Goal: Find specific page/section: Find specific page/section

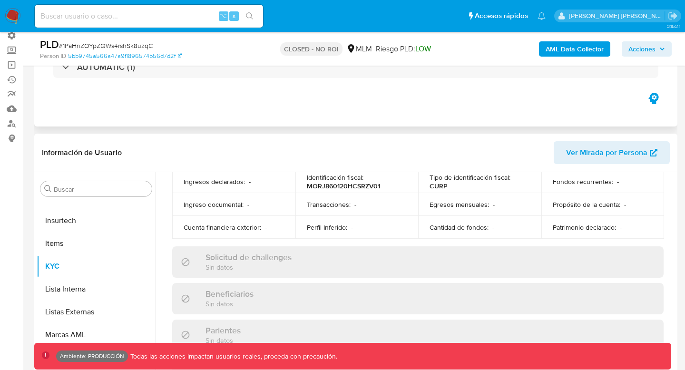
scroll to position [601, 0]
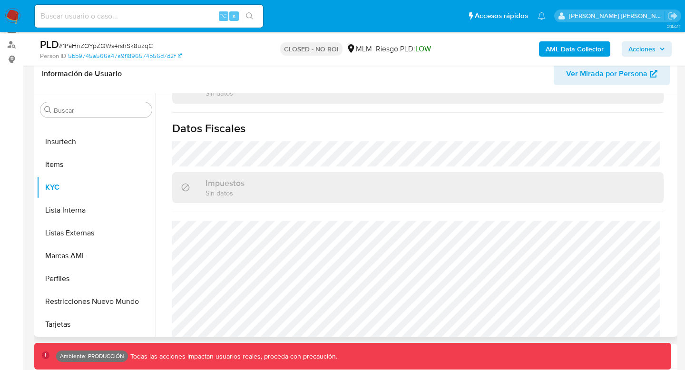
select select "10"
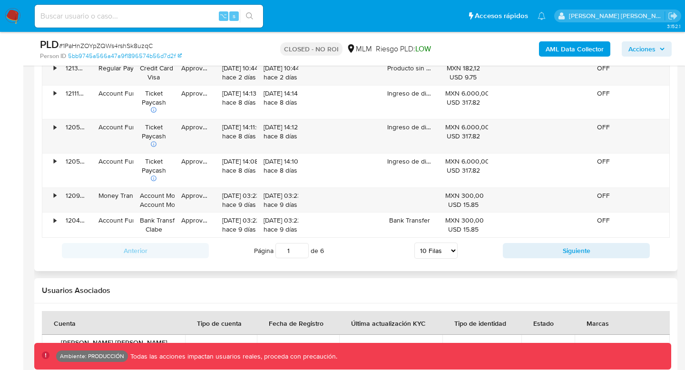
scroll to position [1258, 0]
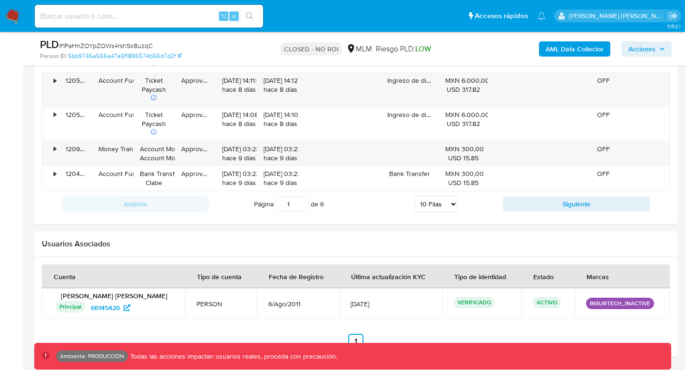
click at [17, 17] on img at bounding box center [13, 16] width 16 height 16
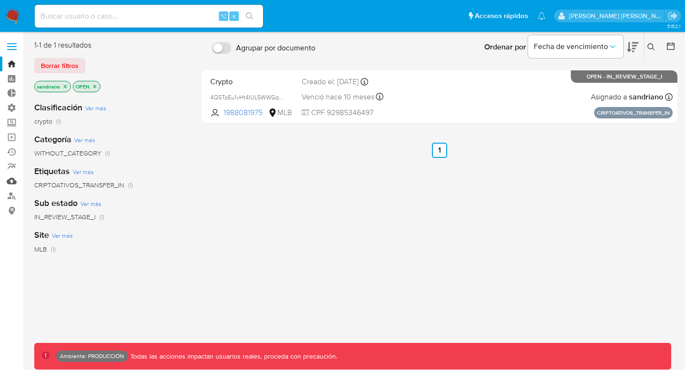
click at [10, 182] on link "Mulan" at bounding box center [56, 181] width 113 height 15
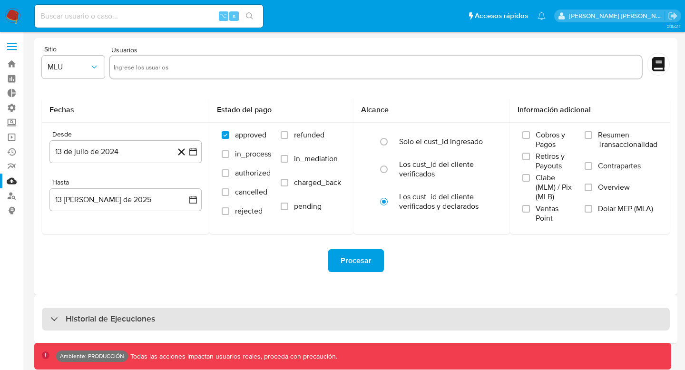
click at [57, 315] on div "Historial de Ejecuciones" at bounding box center [102, 318] width 105 height 11
select select "10"
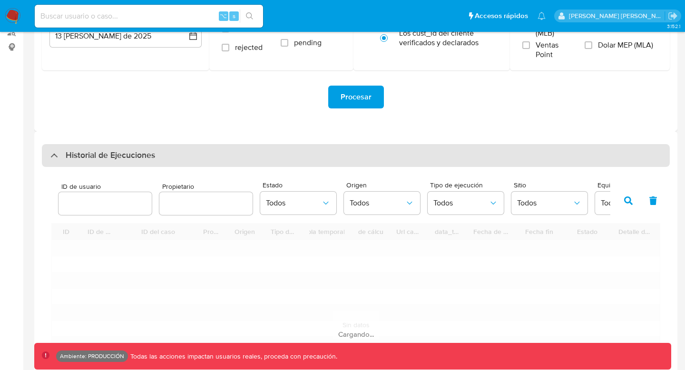
scroll to position [207, 0]
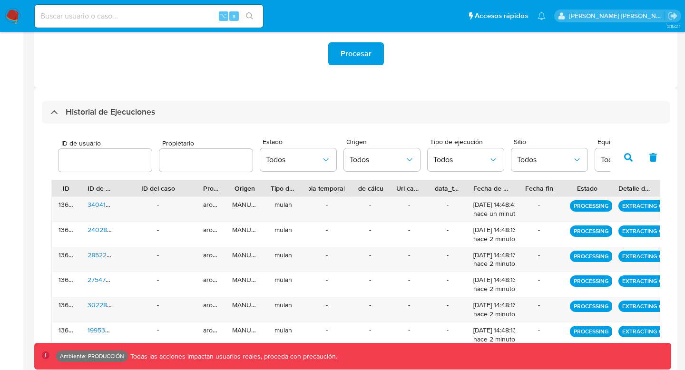
click at [103, 165] on input "number" at bounding box center [105, 160] width 93 height 12
click at [192, 163] on input "text" at bounding box center [205, 160] width 93 height 12
type input "ext_noevirar"
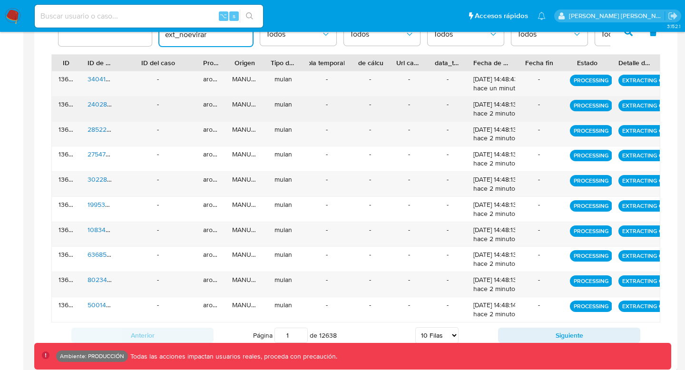
scroll to position [339, 0]
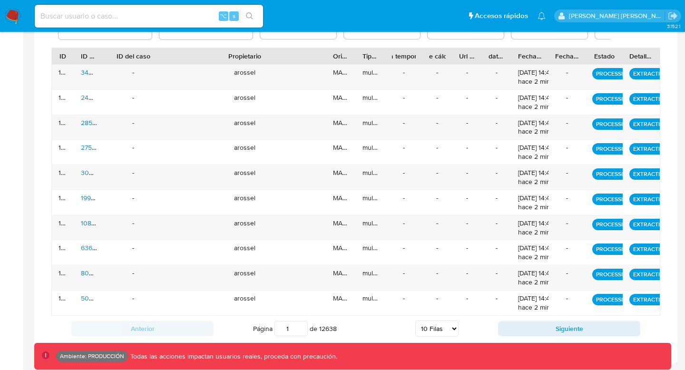
drag, startPoint x: 225, startPoint y: 55, endPoint x: 378, endPoint y: 53, distance: 153.2
click at [378, 54] on div "ID ID de usuario ID del caso Propietario Origen Tipo de ejecución Tabla tempora…" at bounding box center [356, 56] width 608 height 16
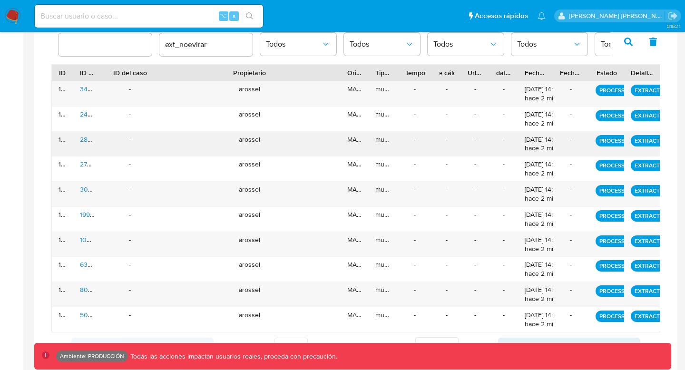
scroll to position [330, 0]
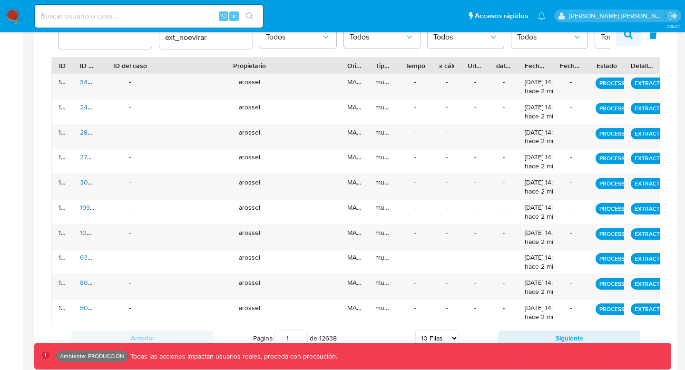
click at [627, 38] on icon "button" at bounding box center [628, 34] width 9 height 9
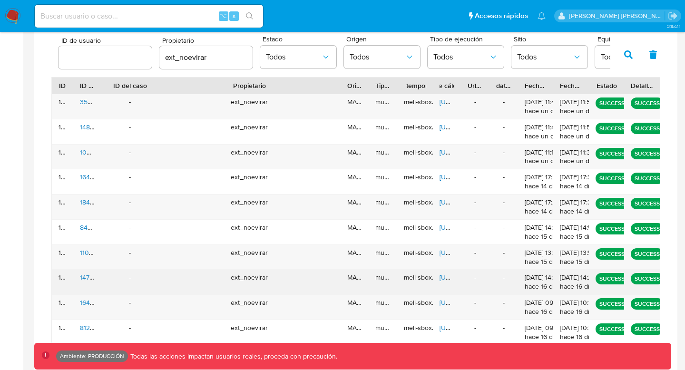
scroll to position [327, 0]
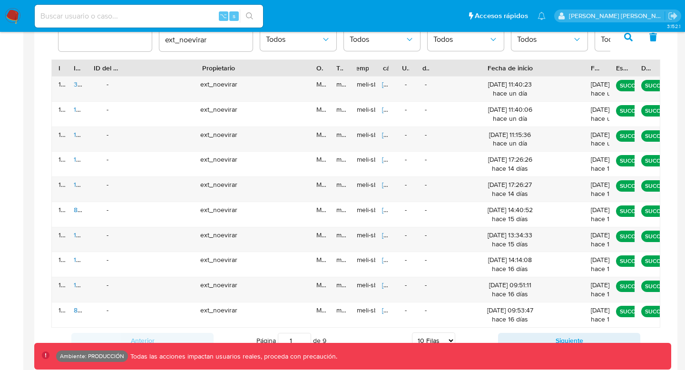
drag, startPoint x: 551, startPoint y: 70, endPoint x: 665, endPoint y: 62, distance: 114.9
click at [665, 63] on div "ID de usuario Propietario ext_noevirar Estado Todos Origen Todos Tipo de ejecuc…" at bounding box center [356, 183] width 628 height 360
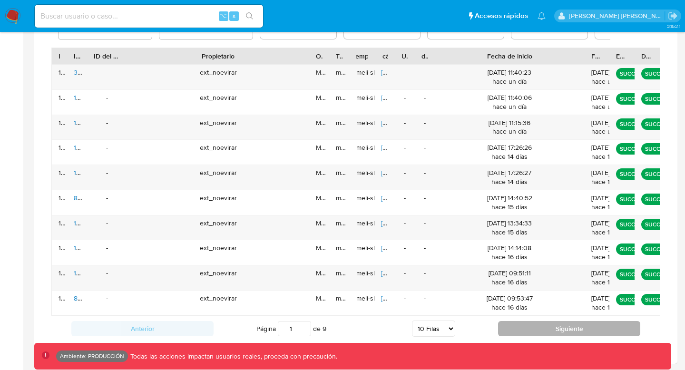
click at [553, 328] on button "Siguiente" at bounding box center [569, 328] width 142 height 15
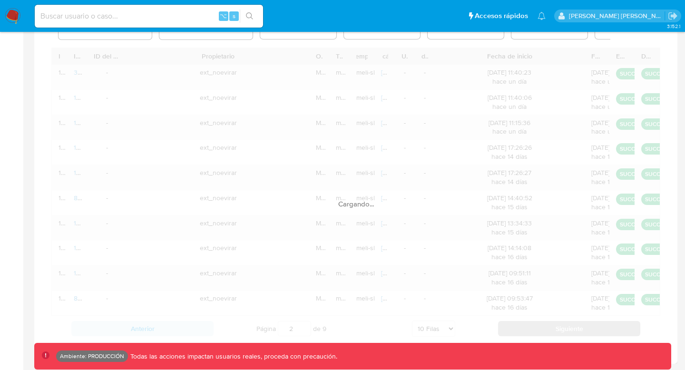
click at [553, 328] on div "Cargando..." at bounding box center [355, 195] width 609 height 294
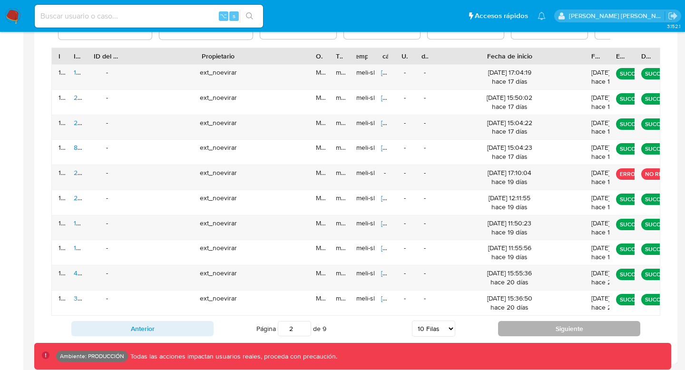
click at [553, 328] on button "Siguiente" at bounding box center [569, 328] width 142 height 15
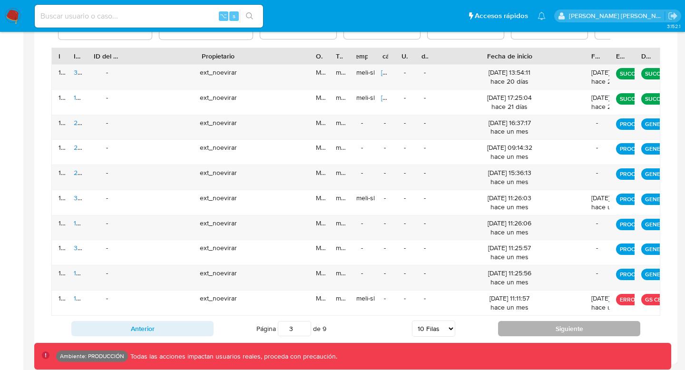
click at [557, 328] on button "Siguiente" at bounding box center [569, 328] width 142 height 15
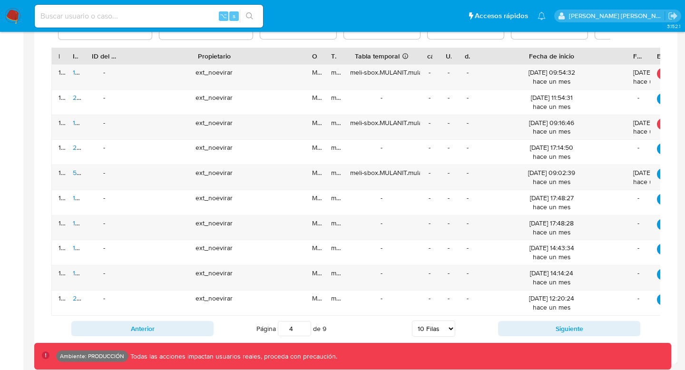
drag, startPoint x: 379, startPoint y: 59, endPoint x: 434, endPoint y: 55, distance: 54.8
click at [434, 55] on div "ID ID de usuario ID del caso Propietario Origen Tipo de ejecución Tabla tempora…" at bounding box center [374, 56] width 645 height 16
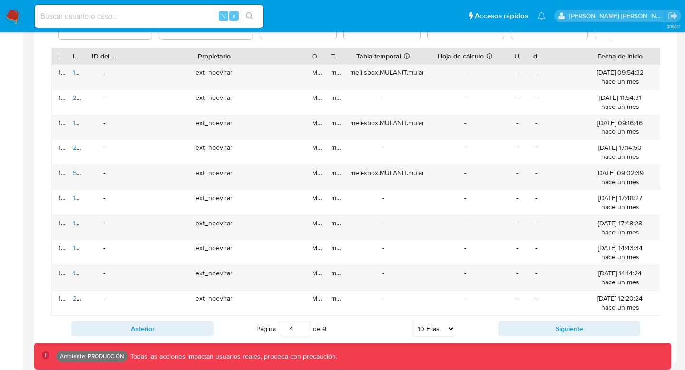
drag, startPoint x: 442, startPoint y: 57, endPoint x: 490, endPoint y: 54, distance: 48.2
click at [499, 54] on div at bounding box center [507, 56] width 17 height 16
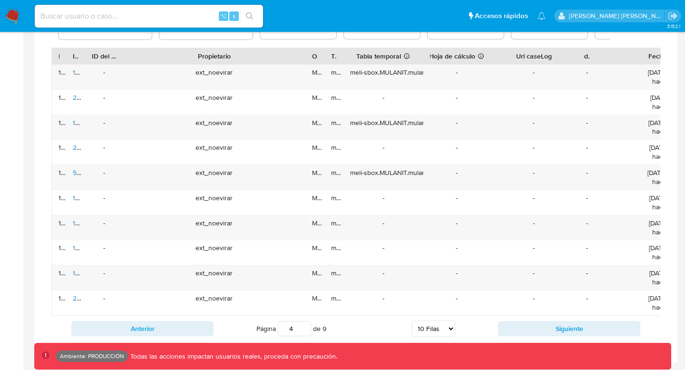
drag, startPoint x: 504, startPoint y: 59, endPoint x: 575, endPoint y: 58, distance: 70.4
click at [575, 59] on div at bounding box center [577, 56] width 17 height 16
click at [535, 332] on button "Siguiente" at bounding box center [569, 328] width 142 height 15
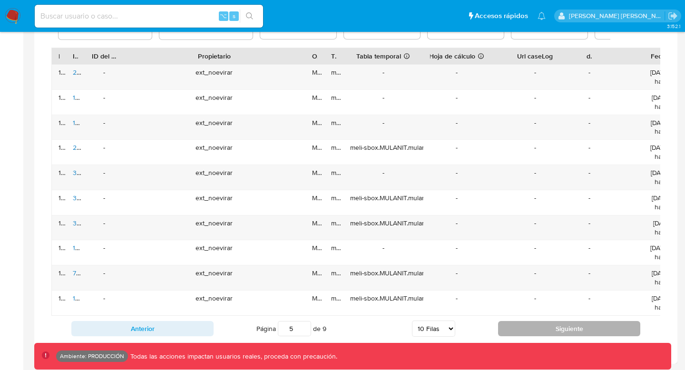
click at [533, 333] on button "Siguiente" at bounding box center [569, 328] width 142 height 15
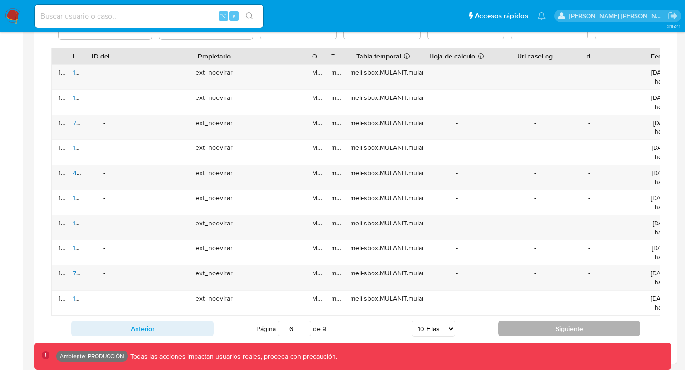
click at [561, 331] on button "Siguiente" at bounding box center [569, 328] width 142 height 15
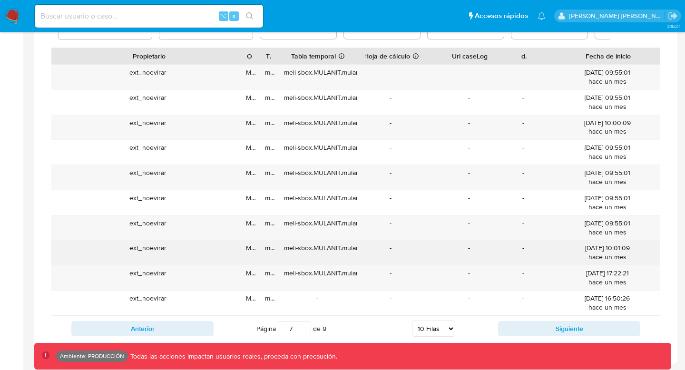
scroll to position [0, 159]
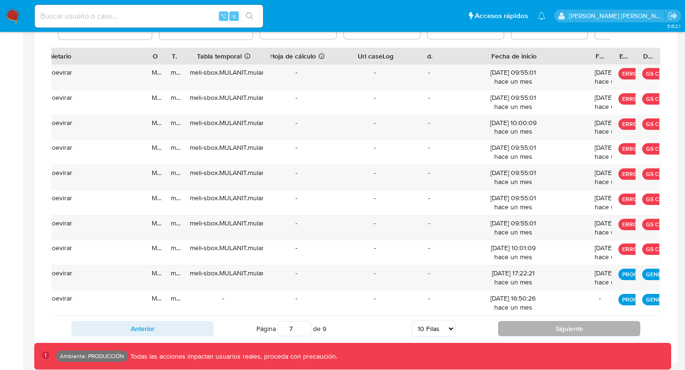
click at [540, 329] on button "Siguiente" at bounding box center [569, 328] width 142 height 15
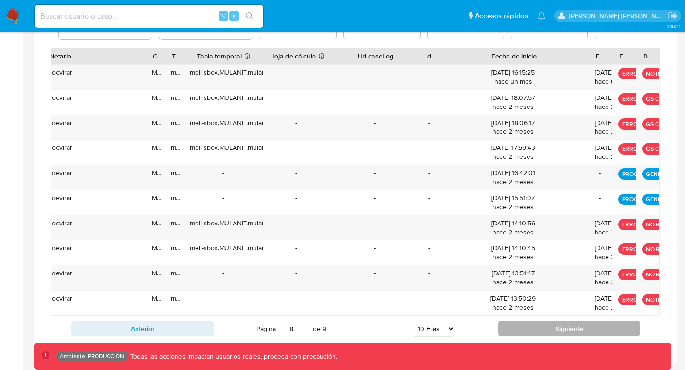
click at [538, 330] on button "Siguiente" at bounding box center [569, 328] width 142 height 15
type input "9"
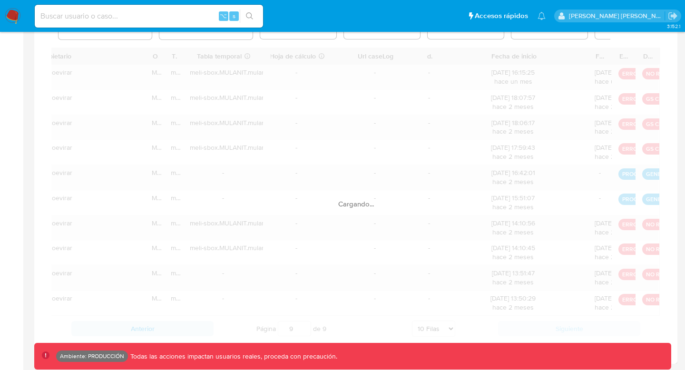
scroll to position [239, 0]
